Goal: Task Accomplishment & Management: Manage account settings

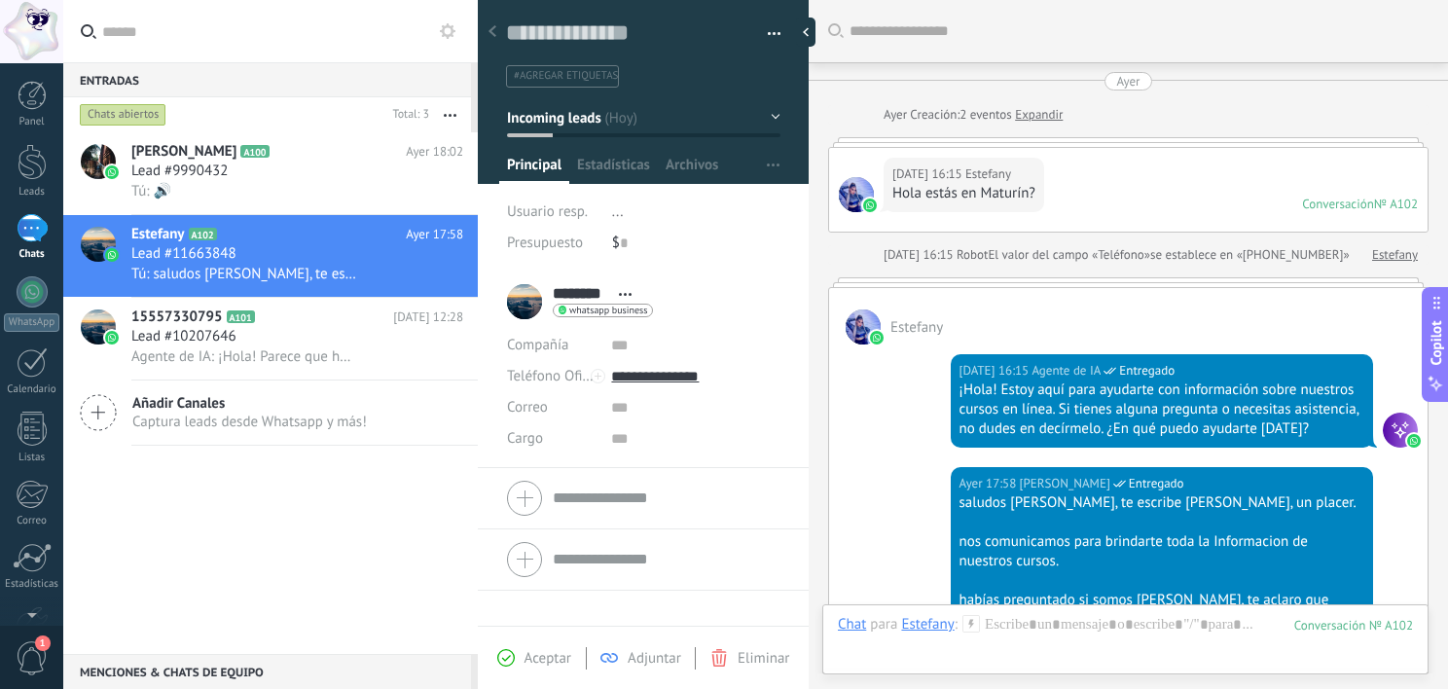
click at [39, 96] on div at bounding box center [32, 95] width 29 height 29
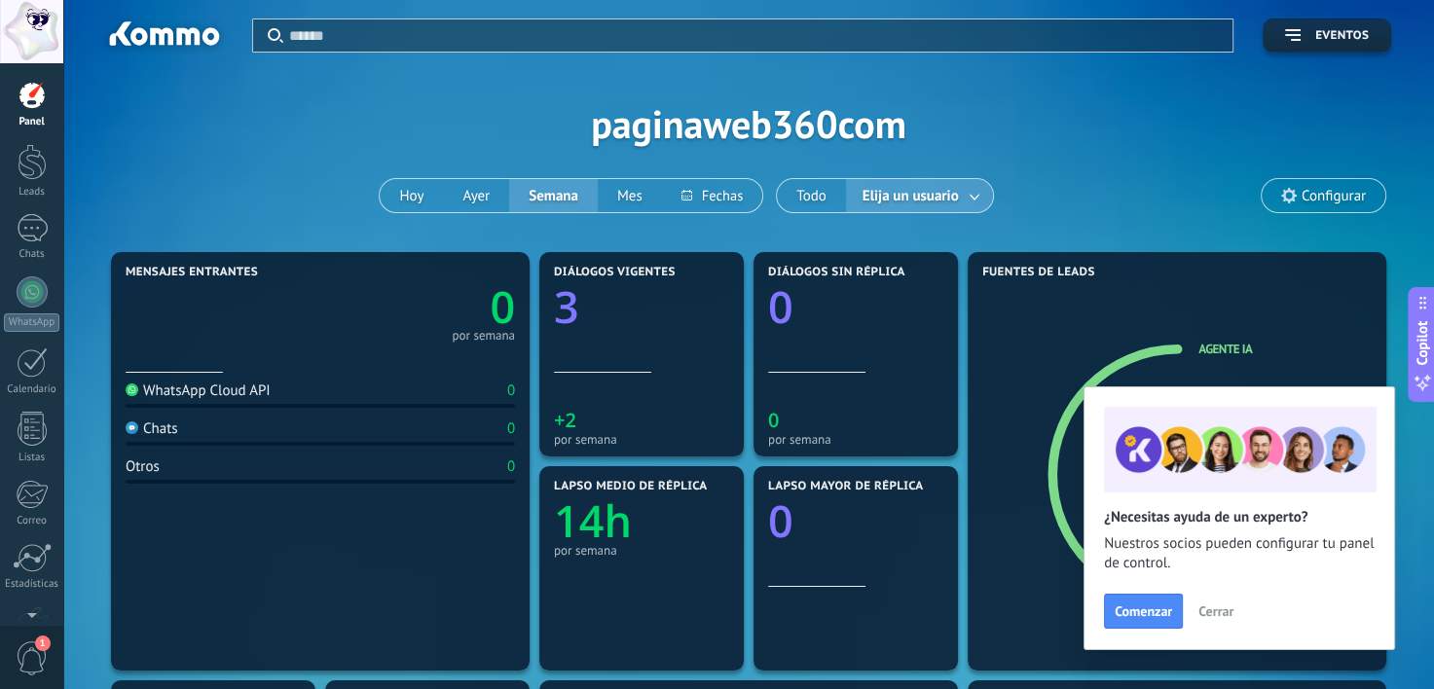
click at [1221, 609] on span "Cerrar" at bounding box center [1215, 611] width 35 height 14
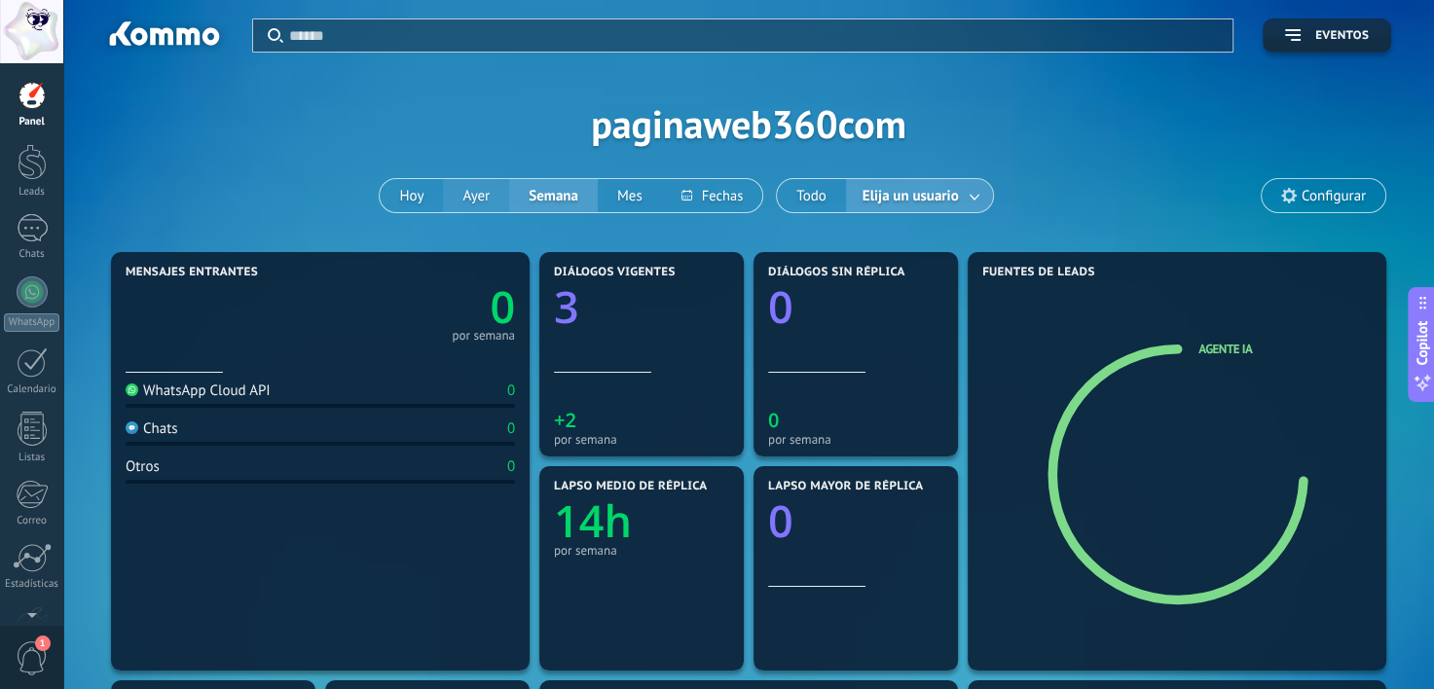
click at [472, 190] on button "Ayer" at bounding box center [476, 195] width 66 height 33
click at [635, 210] on button "Mes" at bounding box center [630, 195] width 64 height 33
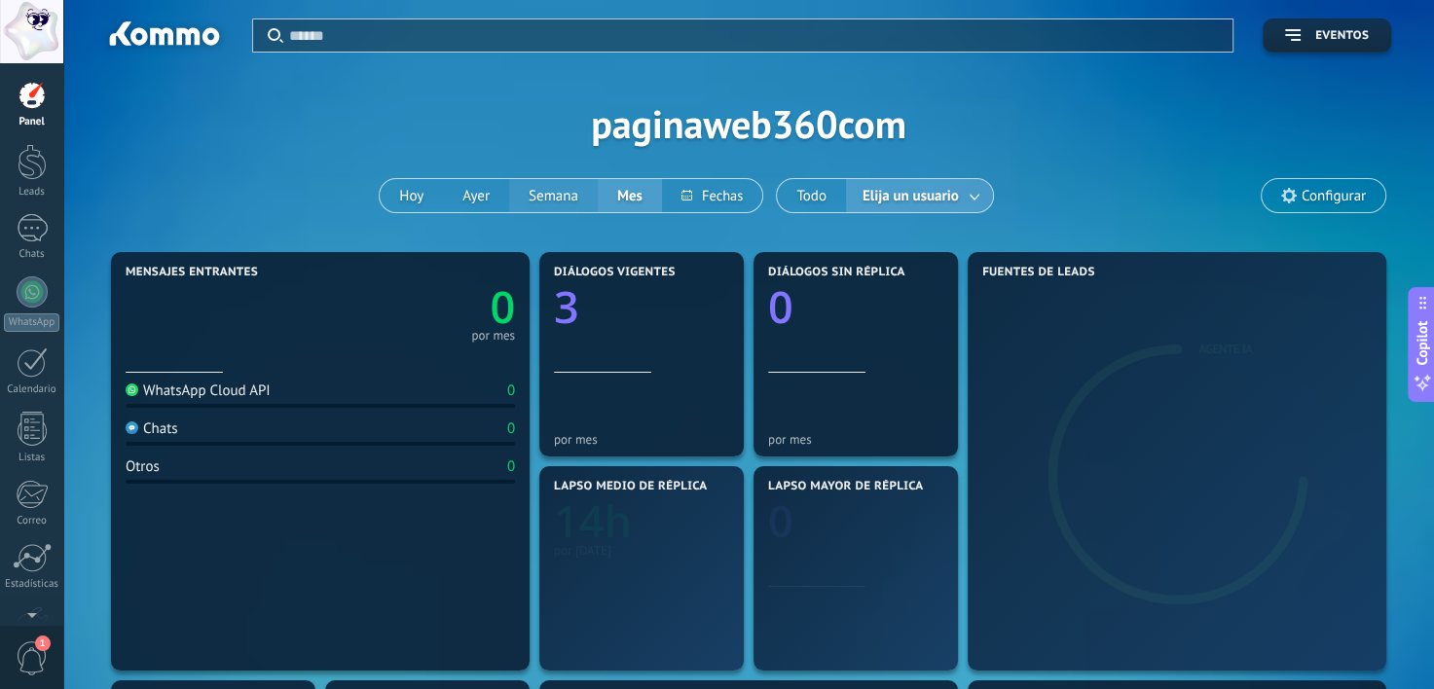
click at [544, 202] on button "Semana" at bounding box center [553, 195] width 89 height 33
